Goal: Task Accomplishment & Management: Manage account settings

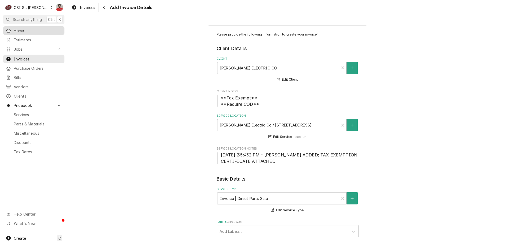
scroll to position [820, 0]
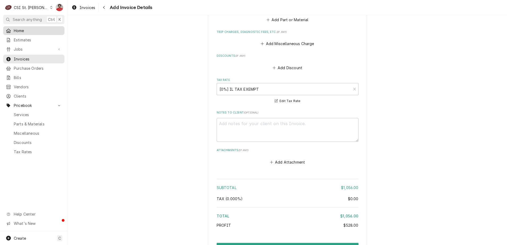
click at [23, 33] on link "Home" at bounding box center [33, 30] width 61 height 9
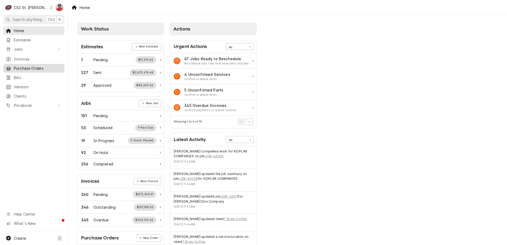
click at [29, 66] on span "Purchase Orders" at bounding box center [38, 68] width 48 height 6
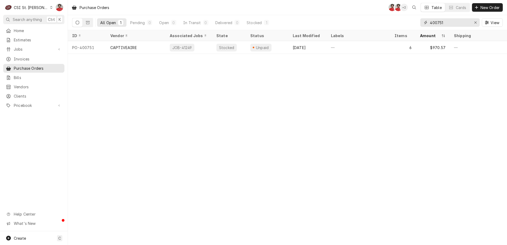
click at [435, 25] on input "400751" at bounding box center [450, 22] width 40 height 8
type input "4"
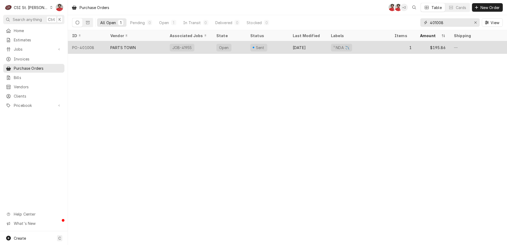
type input "401008"
click at [159, 49] on div "PARTS TOWN" at bounding box center [135, 47] width 59 height 13
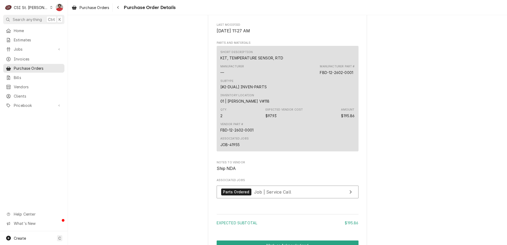
scroll to position [424, 0]
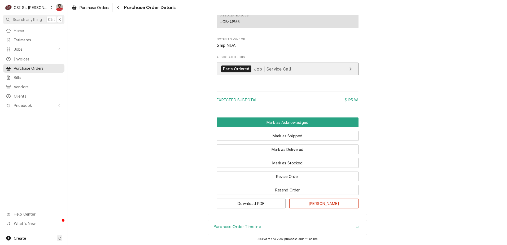
click at [266, 76] on link "Parts Ordered Job | Service Call" at bounding box center [288, 69] width 142 height 13
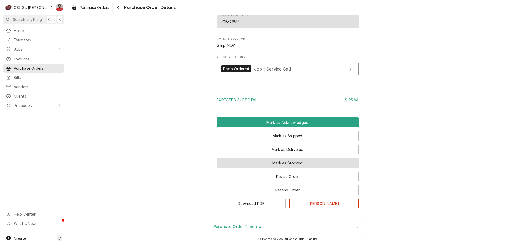
click at [272, 168] on button "Mark as Stocked" at bounding box center [288, 163] width 142 height 10
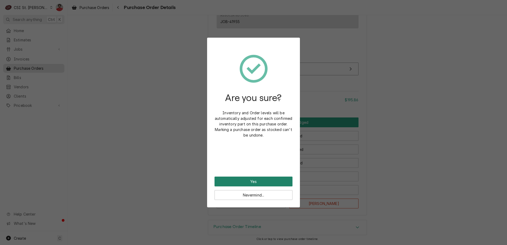
click at [264, 179] on button "Yes" at bounding box center [253, 182] width 78 height 10
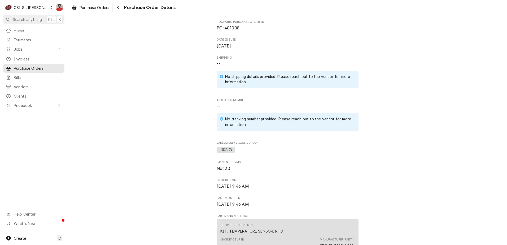
scroll to position [345, 0]
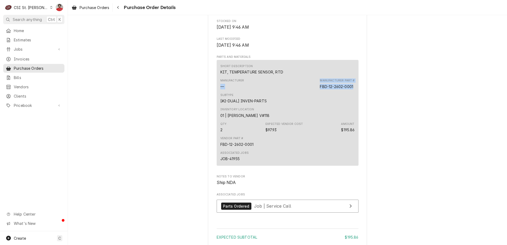
drag, startPoint x: 353, startPoint y: 103, endPoint x: 279, endPoint y: 103, distance: 74.5
click at [279, 103] on div "Short Description KIT, TEMPERATURE SENSOR, RTD Manufacturer — Manufacturer Part…" at bounding box center [288, 113] width 142 height 106
click at [331, 89] on div "FBD-12-2602-0001" at bounding box center [336, 87] width 33 height 6
click at [353, 104] on div "Short Description KIT, TEMPERATURE SENSOR, RTD Manufacturer — Manufacturer Part…" at bounding box center [288, 113] width 142 height 106
drag, startPoint x: 352, startPoint y: 104, endPoint x: 313, endPoint y: 104, distance: 39.2
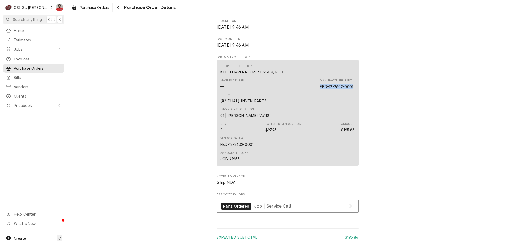
click at [313, 104] on div "Short Description KIT, TEMPERATURE SENSOR, RTD Manufacturer — Manufacturer Part…" at bounding box center [288, 113] width 142 height 106
drag, startPoint x: 253, startPoint y: 159, endPoint x: 219, endPoint y: 161, distance: 33.7
click at [220, 149] on div "Vendor Part # FBD-12-2602-0001" at bounding box center [287, 141] width 134 height 14
copy div "FBD-12-2602-0001"
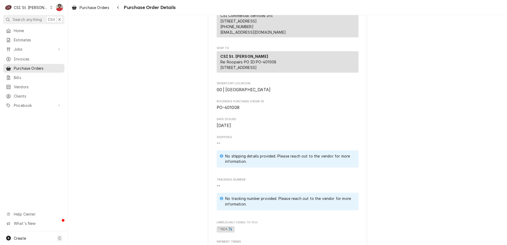
scroll to position [0, 0]
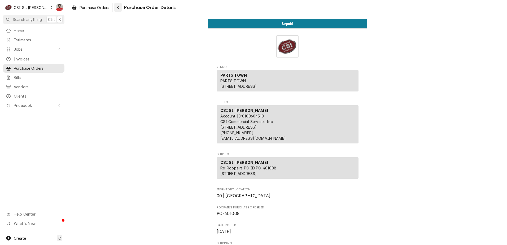
click at [120, 6] on div "Navigate back" at bounding box center [117, 7] width 5 height 5
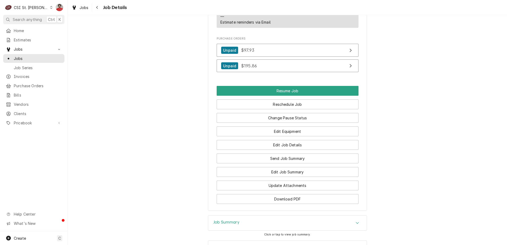
scroll to position [830, 0]
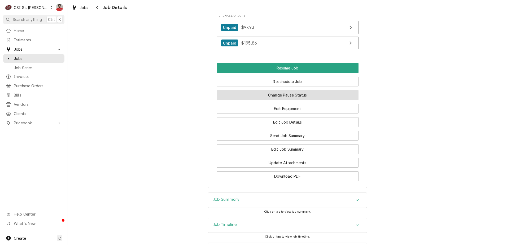
click at [237, 90] on button "Change Pause Status" at bounding box center [288, 95] width 142 height 10
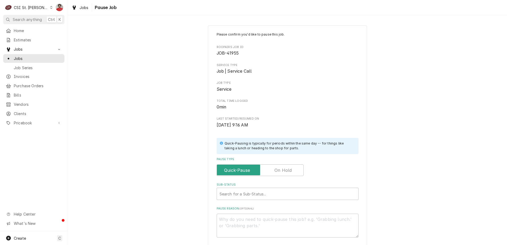
click at [283, 173] on label "Pause Type" at bounding box center [260, 170] width 87 height 12
click at [283, 173] on input "Pause Type" at bounding box center [260, 170] width 82 height 12
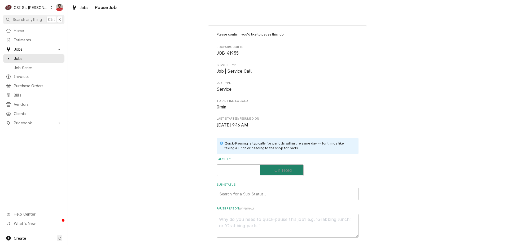
checkbox input "true"
click at [276, 190] on div "Sub-Status" at bounding box center [281, 194] width 125 height 10
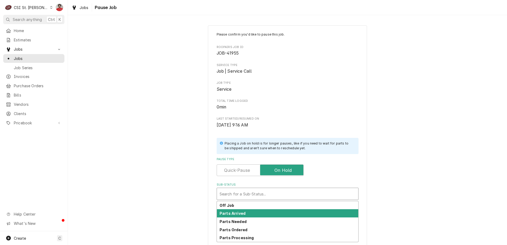
click at [271, 210] on div "Parts Arrived" at bounding box center [287, 213] width 141 height 8
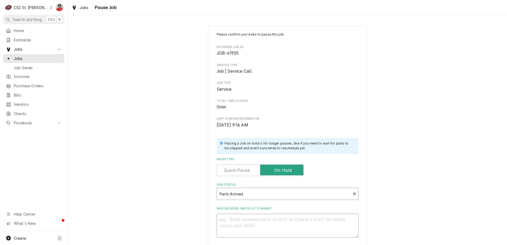
click at [270, 224] on textarea "Who received part(s) & to where?" at bounding box center [288, 226] width 142 height 24
type textarea "x"
type textarea "R"
type textarea "x"
type textarea "RE"
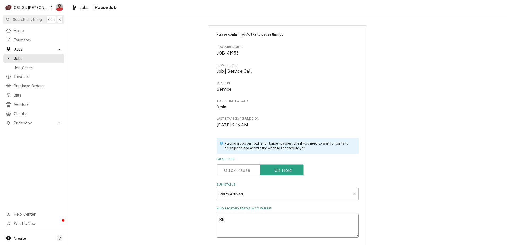
type textarea "x"
type textarea "R"
type textarea "x"
type textarea "Re"
type textarea "x"
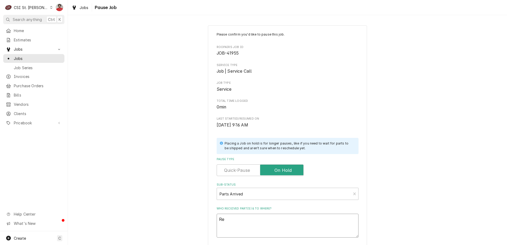
type textarea "Rec"
type textarea "x"
type textarea "Rec"
paste textarea "7593420"
type textarea "x"
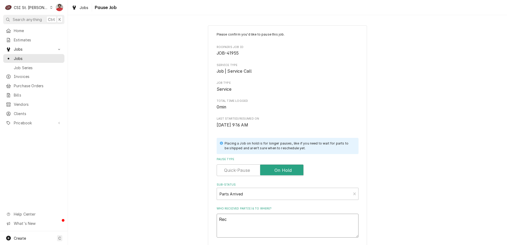
type textarea "Rec 7593420"
type textarea "x"
type textarea "Rec 7593420"
type textarea "x"
type textarea "Rec 7593420"
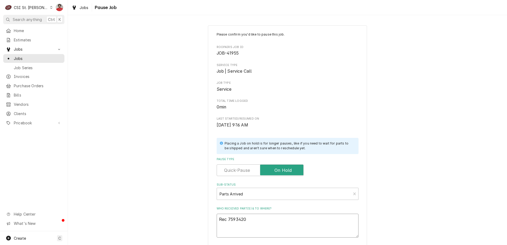
type textarea "x"
type textarea "Rec 759342"
type textarea "x"
type textarea "Rec 75934"
type textarea "x"
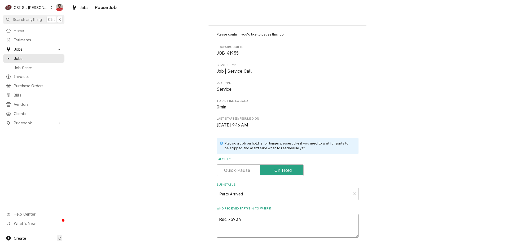
type textarea "Rec 7593"
type textarea "x"
type textarea "Rec 759"
type textarea "x"
type textarea "Rec 75"
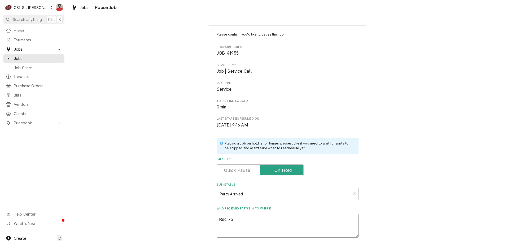
type textarea "x"
type textarea "Rec 7"
type textarea "x"
type textarea "Rec"
type textarea "x"
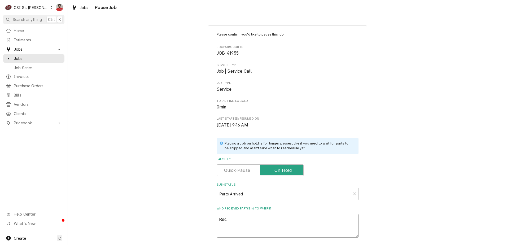
type textarea "Rec"
type textarea "x"
type textarea "Rec"
click at [269, 216] on textarea "Rec" at bounding box center [288, 226] width 142 height 24
paste textarea "FBD-12-2602-0001"
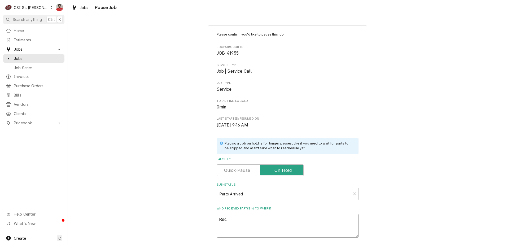
type textarea "x"
type textarea "Rec FBD-12-2602-0001"
type textarea "x"
type textarea "Rec FBD-12-2602-0001"
type textarea "x"
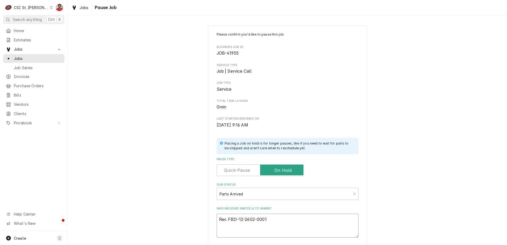
type textarea "Rec FBD-12-2602-0001 t"
type textarea "x"
type textarea "Rec FBD-12-2602-0001 to"
type textarea "x"
type textarea "Rec FBD-12-2602-0001 to"
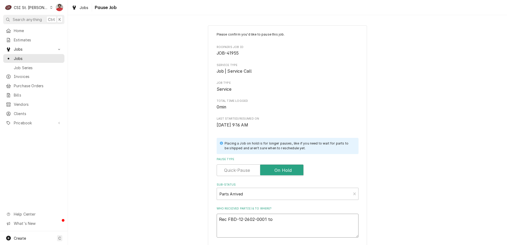
type textarea "x"
type textarea "Rec FBD-12-2602-0001 to M"
type textarea "x"
type textarea "Rec FBD-12-2602-0001 to Mi"
type textarea "x"
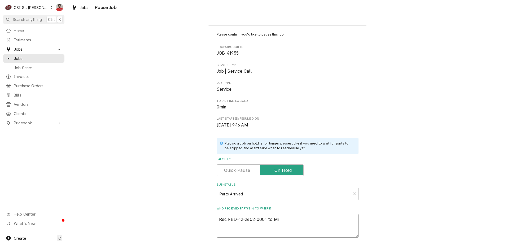
type textarea "Rec FBD-12-2602-0001 to Mik"
type textarea "x"
type textarea "Rec FBD-12-2602-0001 to Mike"
type textarea "x"
type textarea "Rec FBD-12-2602-0001 to Mike"
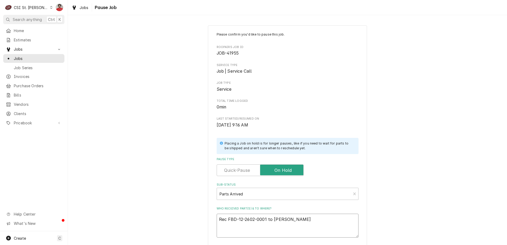
type textarea "x"
type textarea "Rec FBD-12-2602-0001 to Mike B"
type textarea "x"
type textarea "Rec FBD-12-2602-0001 to Mike B'"
type textarea "x"
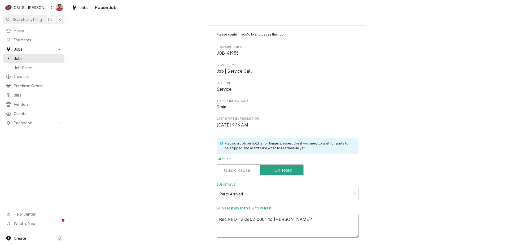
type textarea "Rec FBD-12-2602-0001 to Mike B's"
type textarea "x"
type textarea "Rec FBD-12-2602-0001 to Mike B's"
type textarea "x"
type textarea "Rec FBD-12-2602-0001 to Mike B's s"
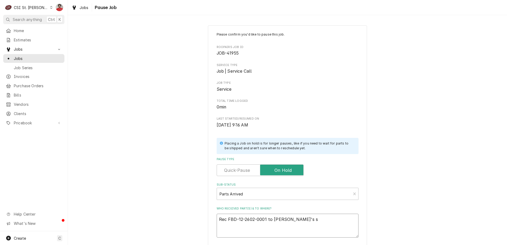
type textarea "x"
type textarea "Rec FBD-12-2602-0001 to Mike B's sh"
type textarea "x"
type textarea "Rec FBD-12-2602-0001 to Mike B's she"
type textarea "x"
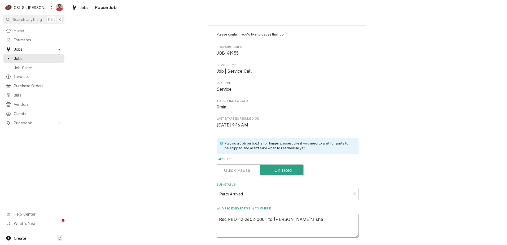
type textarea "Rec FBD-12-2602-0001 to Mike B's shel"
type textarea "x"
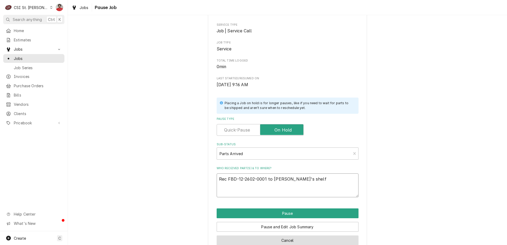
scroll to position [52, 0]
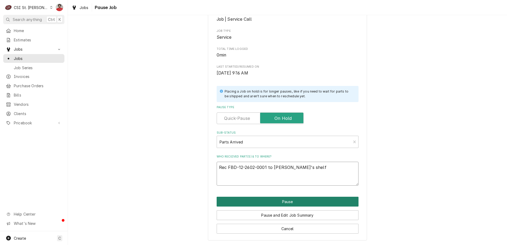
type textarea "Rec FBD-12-2602-0001 to Mike B's shelf"
click at [282, 201] on button "Pause" at bounding box center [288, 202] width 142 height 10
type textarea "x"
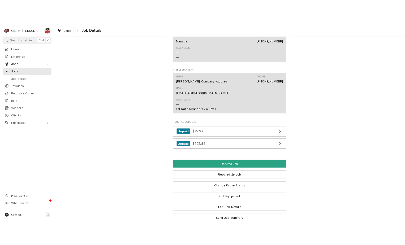
scroll to position [830, 0]
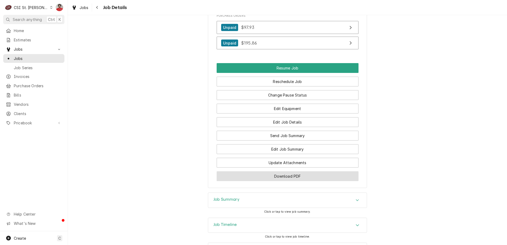
click at [269, 171] on button "Download PDF" at bounding box center [288, 176] width 142 height 10
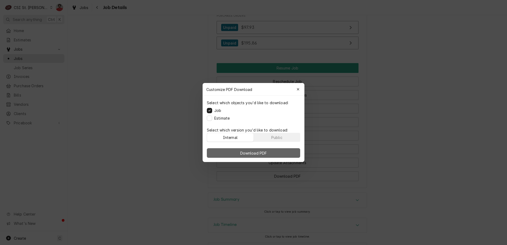
click at [267, 153] on span "Download PDF" at bounding box center [253, 153] width 29 height 6
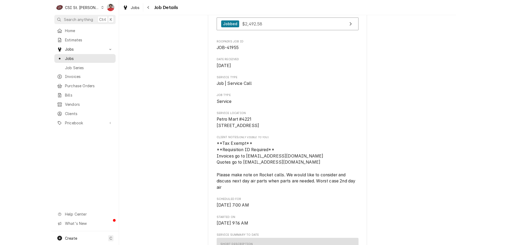
scroll to position [0, 0]
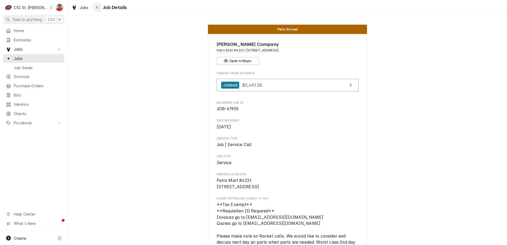
click at [96, 9] on icon "Navigate back" at bounding box center [97, 8] width 2 height 4
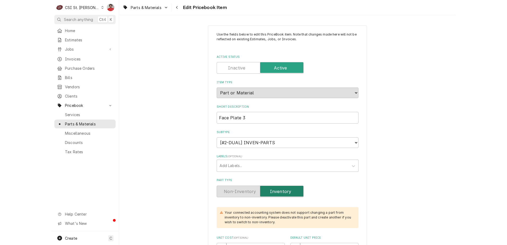
scroll to position [265, 0]
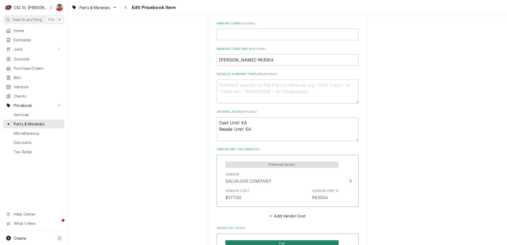
type textarea "x"
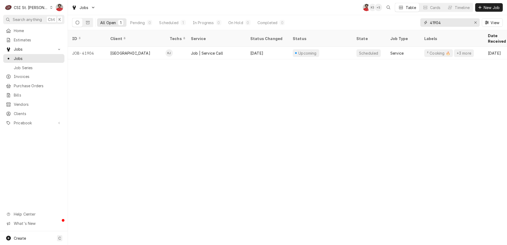
click at [442, 22] on input "41904" at bounding box center [450, 22] width 40 height 8
type input "400859"
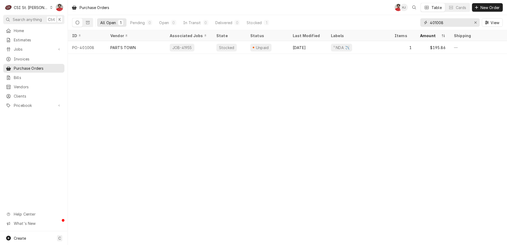
click at [452, 22] on input "401008" at bounding box center [450, 22] width 40 height 8
type input "400859"
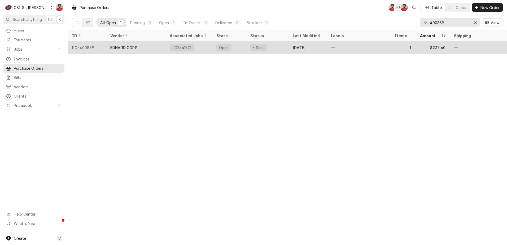
click at [200, 45] on div "JOB-41571" at bounding box center [188, 47] width 47 height 13
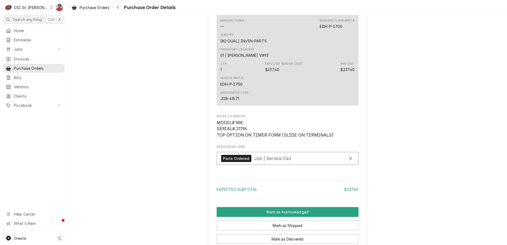
scroll to position [424, 0]
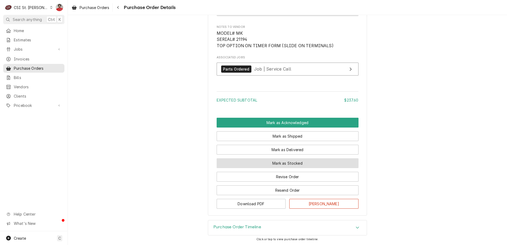
click at [258, 160] on button "Mark as Stocked" at bounding box center [288, 163] width 142 height 10
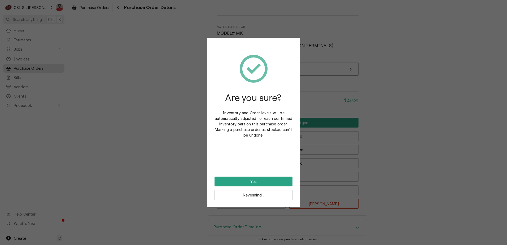
click at [244, 188] on div "Nevermind..." at bounding box center [253, 193] width 78 height 14
click at [241, 176] on div "Are you sure? Inventory and Order levels will be automatically adjusted for eac…" at bounding box center [253, 110] width 78 height 131
click at [241, 179] on button "Yes" at bounding box center [253, 182] width 78 height 10
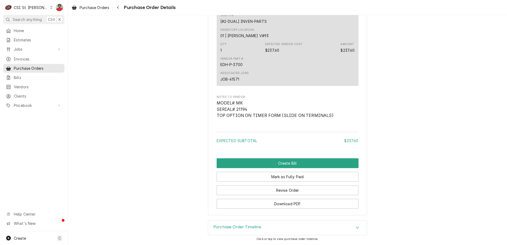
scroll to position [421, 0]
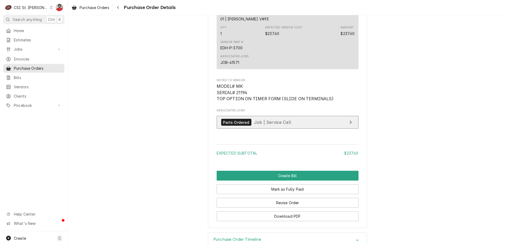
click at [257, 125] on span "Job | Service Call" at bounding box center [272, 122] width 37 height 5
drag, startPoint x: 243, startPoint y: 63, endPoint x: 209, endPoint y: 65, distance: 33.2
copy div "EDH-P-3700"
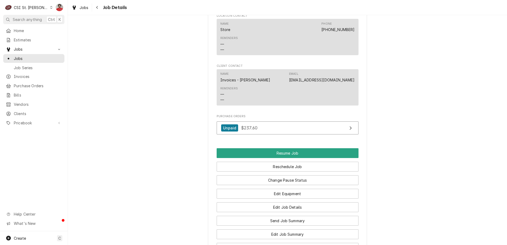
scroll to position [636, 0]
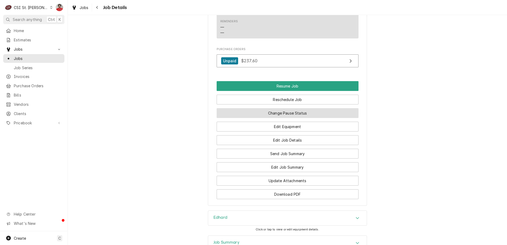
click at [256, 112] on button "Change Pause Status" at bounding box center [288, 113] width 142 height 10
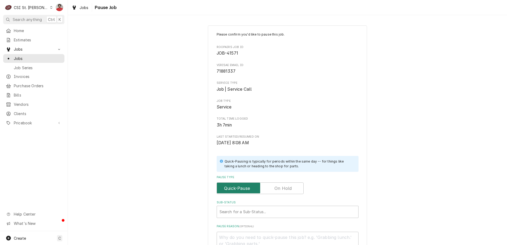
click at [269, 187] on input "Pause Type" at bounding box center [260, 188] width 82 height 12
checkbox input "true"
click at [264, 210] on div "Sub-Status" at bounding box center [287, 212] width 136 height 10
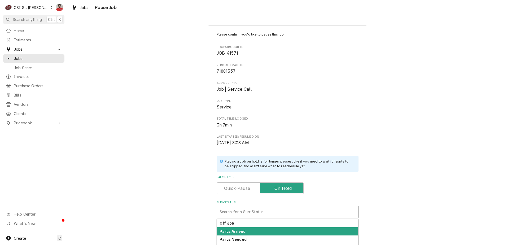
click at [256, 227] on div "Parts Arrived" at bounding box center [287, 231] width 141 height 8
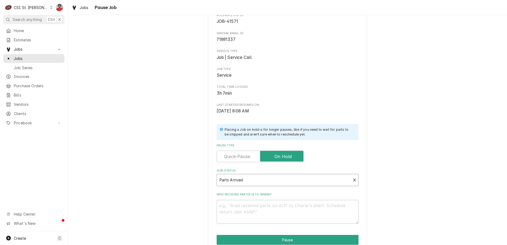
scroll to position [70, 0]
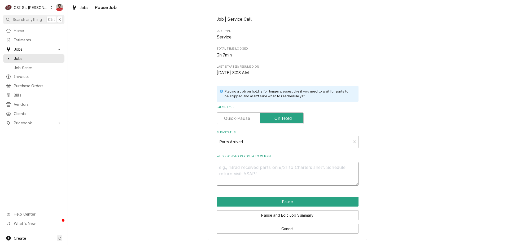
click at [256, 167] on textarea "Who received part(s) & to where?" at bounding box center [288, 174] width 142 height 24
type textarea "x"
type textarea "R"
type textarea "x"
type textarea "Re"
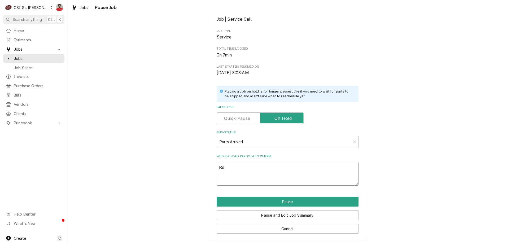
type textarea "x"
type textarea "Rec"
type textarea "x"
type textarea "Rec"
paste textarea "EDH-P-3700"
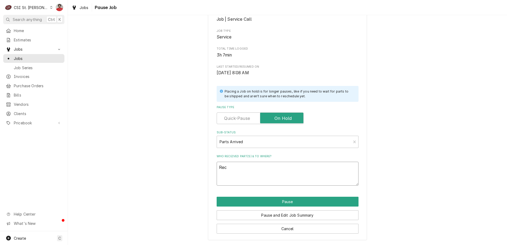
type textarea "x"
type textarea "Rec EDH-P-3700"
type textarea "x"
type textarea "Rec EDH-P-3700"
type textarea "x"
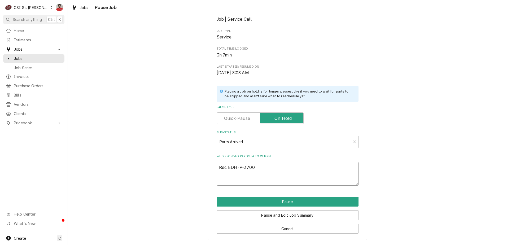
type textarea "Rec EDH-P-3700 t"
type textarea "x"
type textarea "Rec EDH-P-3700 to"
type textarea "x"
type textarea "Rec EDH-P-3700 to"
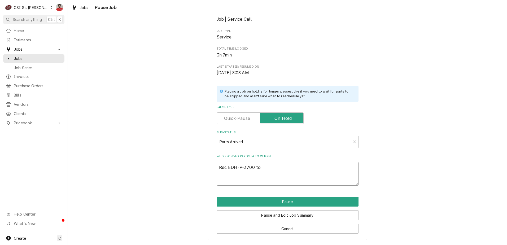
type textarea "x"
type textarea "Rec EDH-P-3700 to C"
type textarea "x"
type textarea "Rec EDH-P-3700 to Ch"
type textarea "x"
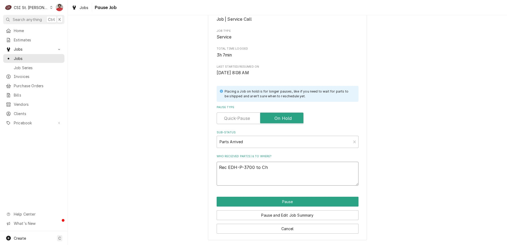
type textarea "Rec EDH-P-3700 to Chu"
type textarea "x"
type textarea "Rec EDH-P-3700 to Chuc"
type textarea "x"
type textarea "Rec EDH-P-3700 to Chuck"
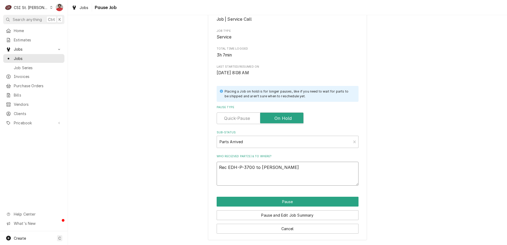
type textarea "x"
type textarea "Rec EDH-P-3700 to Chuck'"
type textarea "x"
type textarea "Rec EDH-P-3700 to Chuck's"
type textarea "x"
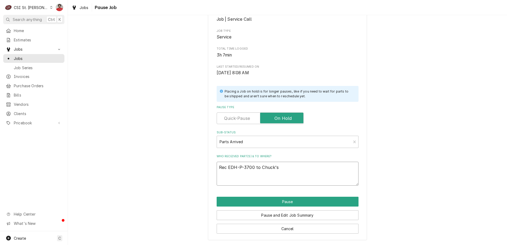
type textarea "Rec EDH-P-3700 to Chuck's"
type textarea "x"
type textarea "Rec EDH-P-3700 to Chuck's s"
type textarea "x"
type textarea "Rec EDH-P-3700 to Chuck's s"
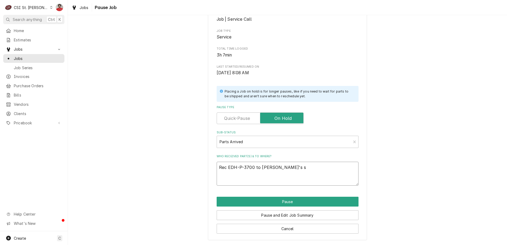
type textarea "x"
type textarea "Rec EDH-P-3700 to Chuck's s h"
type textarea "x"
type textarea "Rec EDH-P-3700 to Chuck's s he"
type textarea "x"
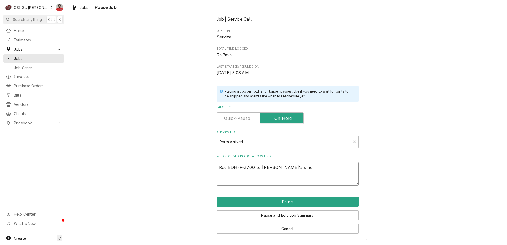
type textarea "Rec EDH-P-3700 to Chuck's s hel"
type textarea "x"
type textarea "Rec EDH-P-3700 to Chuck's s helf"
type textarea "x"
type textarea "Rec EDH-P-3700 to Chuck's shelf"
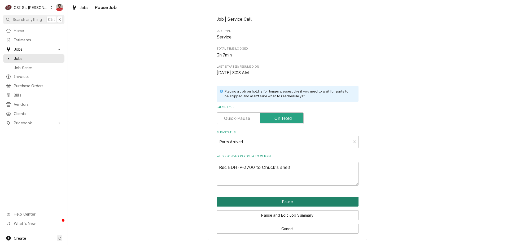
click at [280, 201] on button "Pause" at bounding box center [288, 202] width 142 height 10
type textarea "x"
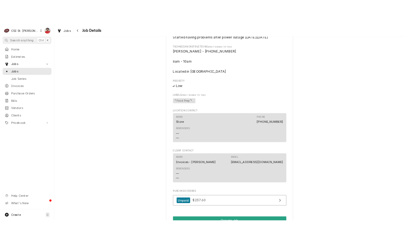
scroll to position [702, 0]
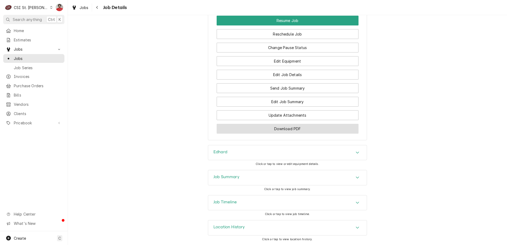
click at [276, 127] on button "Download PDF" at bounding box center [288, 129] width 142 height 10
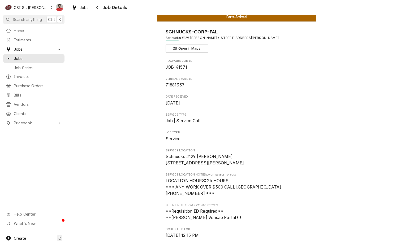
scroll to position [0, 0]
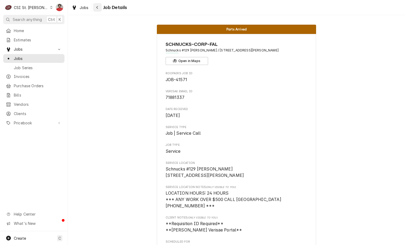
click at [96, 8] on icon "Navigate back" at bounding box center [97, 8] width 2 height 4
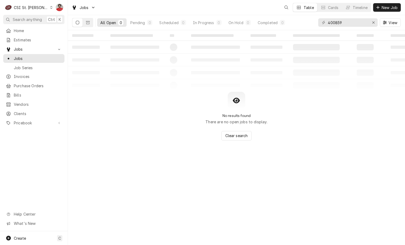
click at [326, 23] on div "400859" at bounding box center [347, 22] width 59 height 8
click at [331, 22] on input "400859" at bounding box center [347, 22] width 40 height 8
type input "41955"
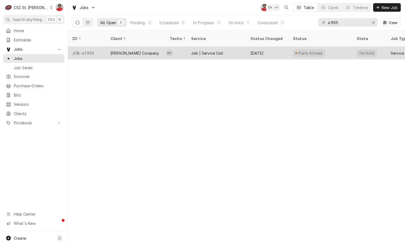
click at [151, 47] on div "[PERSON_NAME] Company" at bounding box center [135, 53] width 59 height 13
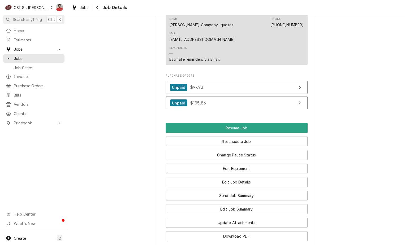
scroll to position [795, 0]
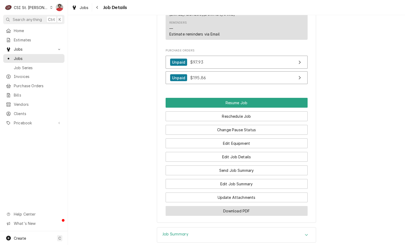
click at [201, 206] on button "Download PDF" at bounding box center [236, 211] width 142 height 10
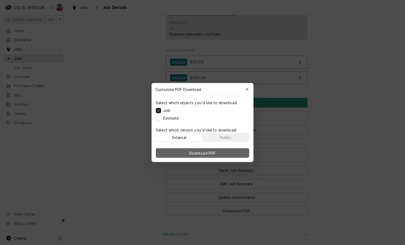
click at [183, 149] on button "Download PDF" at bounding box center [202, 153] width 93 height 10
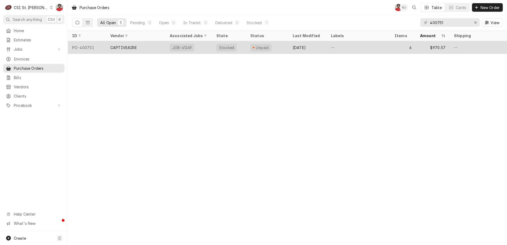
click at [279, 48] on div "Unpaid" at bounding box center [267, 47] width 42 height 13
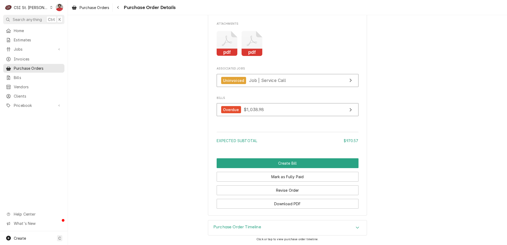
scroll to position [1034, 0]
click at [274, 193] on button "Revise Order" at bounding box center [288, 190] width 142 height 10
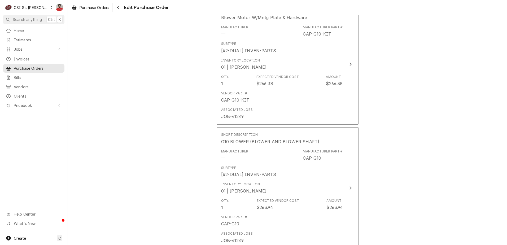
scroll to position [981, 0]
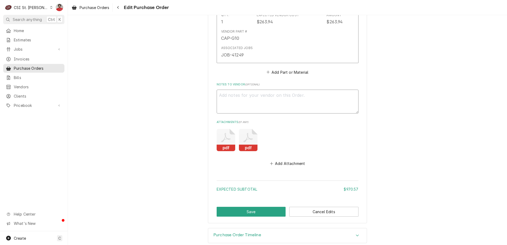
click at [228, 93] on textarea "Notes to Vendor ( optional )" at bounding box center [288, 102] width 142 height 24
type textarea "x"
type textarea "R"
type textarea "x"
type textarea "Re"
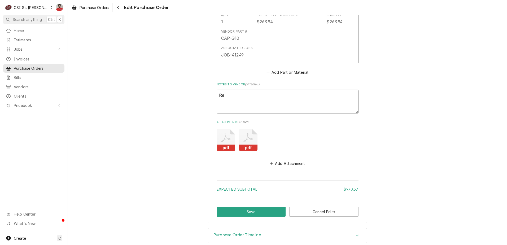
type textarea "x"
type textarea "Ret"
type textarea "x"
type textarea "Retu"
type textarea "x"
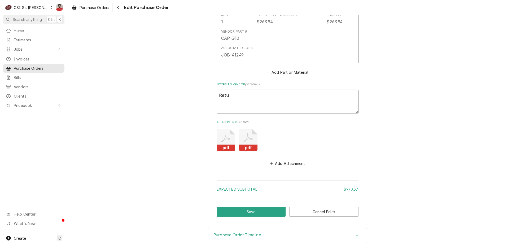
type textarea "Retur"
type textarea "x"
type textarea "Return"
type textarea "x"
type textarea "Returni"
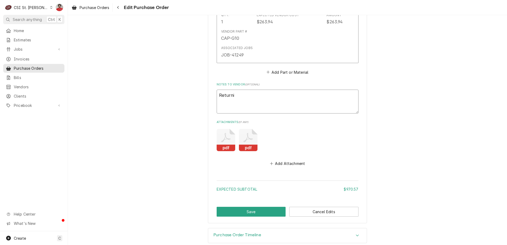
type textarea "x"
type textarea "Returnin"
type textarea "x"
type textarea "Returning"
type textarea "x"
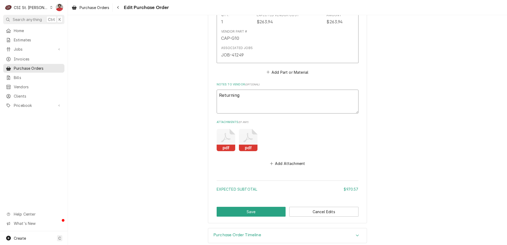
type textarea "Returning"
type textarea "x"
type textarea "Returning t"
type textarea "x"
type textarea "Returning to"
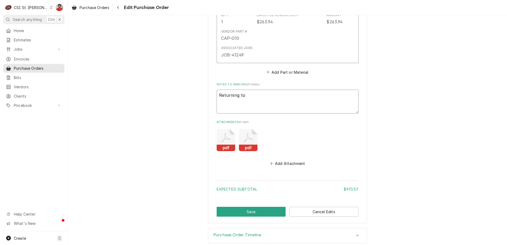
type textarea "x"
type textarea "Returning to"
type textarea "x"
type textarea "Returning to C"
type textarea "x"
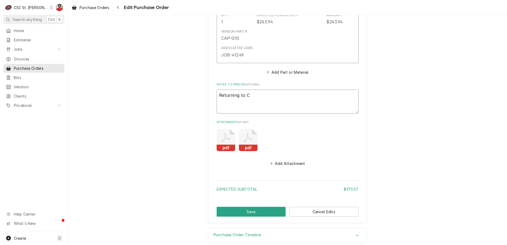
type textarea "Returning to Ca"
type textarea "x"
type textarea "Returning to Cap"
type textarea "x"
type textarea "Returning to Capt"
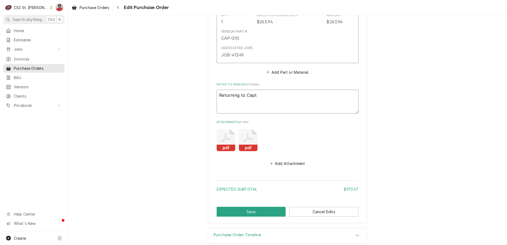
type textarea "x"
type textarea "Returning to Capti"
type textarea "x"
type textarea "Returning to Captiv"
type textarea "x"
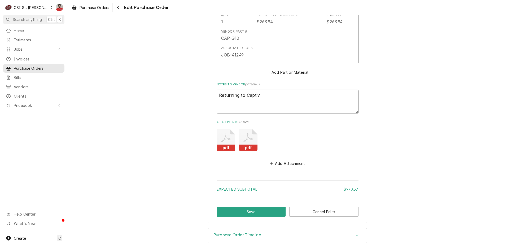
type textarea "Returning to Captive"
type textarea "x"
type textarea "Returning to CaptiveA"
type textarea "x"
type textarea "Returning to CaptiveAi"
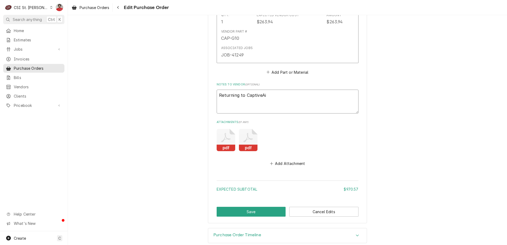
type textarea "x"
type textarea "Returning to CaptiveAir"
type textarea "x"
type textarea "Returning to CaptiveAire"
type textarea "x"
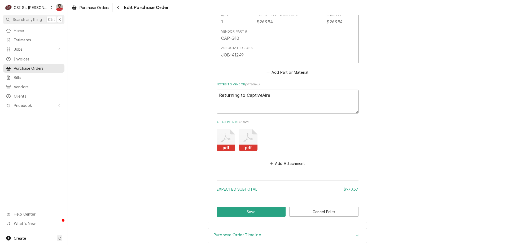
type textarea "Returning to CaptiveAire,"
type textarea "x"
type textarea "Returning to CaptiveAire,"
type textarea "x"
type textarea "Returning to CaptiveAire, V"
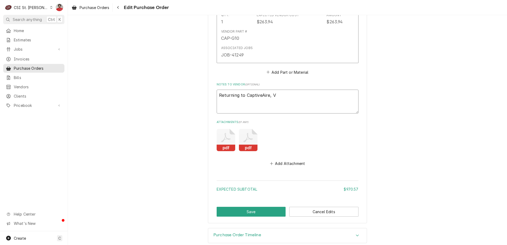
type textarea "x"
type textarea "Returning to CaptiveAire, VC"
type textarea "x"
type textarea "Returning to CaptiveAire, VC"
type textarea "x"
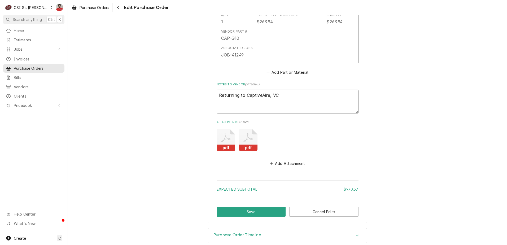
type textarea "Returning to CaptiveAire, VC 3"
type textarea "x"
type textarea "Returning to CaptiveAire, VC 38"
type textarea "x"
type textarea "Returning to CaptiveAire, VC 389"
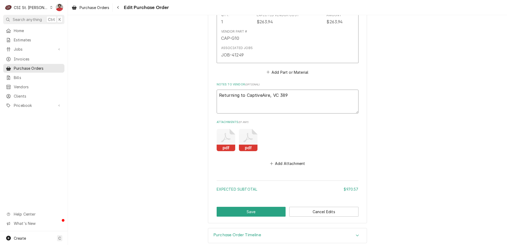
type textarea "x"
type textarea "Returning to CaptiveAire, VC 3891"
type textarea "x"
type textarea "Returning to CaptiveAire, VC 38914"
click at [254, 207] on button "Save" at bounding box center [251, 212] width 69 height 10
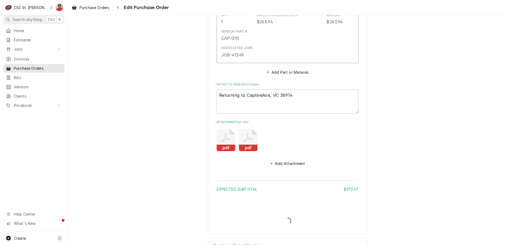
type textarea "x"
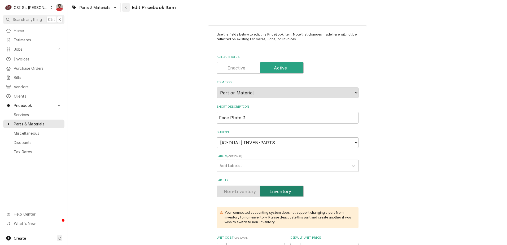
click at [128, 9] on div "Navigate back" at bounding box center [125, 7] width 5 height 5
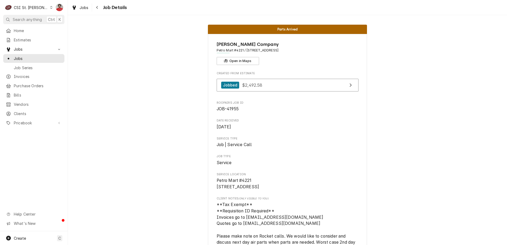
scroll to position [795, 0]
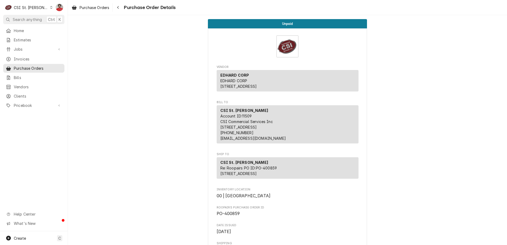
scroll to position [421, 0]
